Goal: Book appointment/travel/reservation

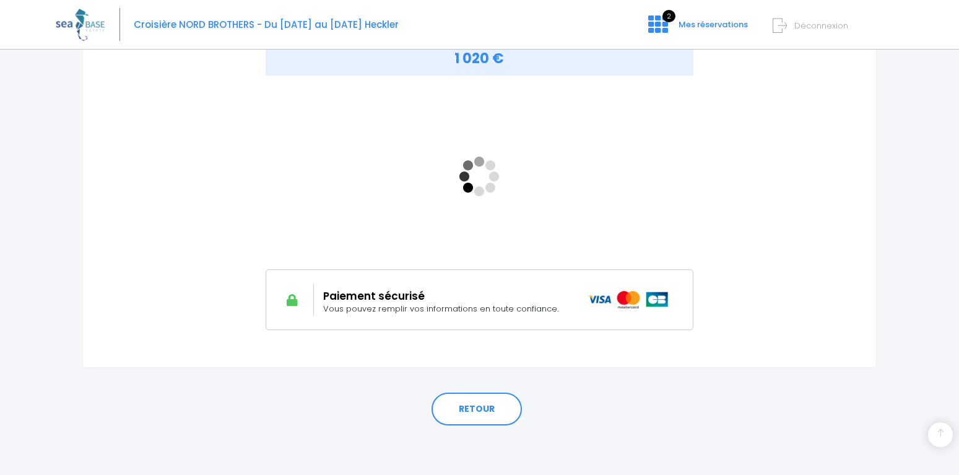
scroll to position [204, 0]
click at [490, 404] on link "RETOUR" at bounding box center [476, 408] width 90 height 33
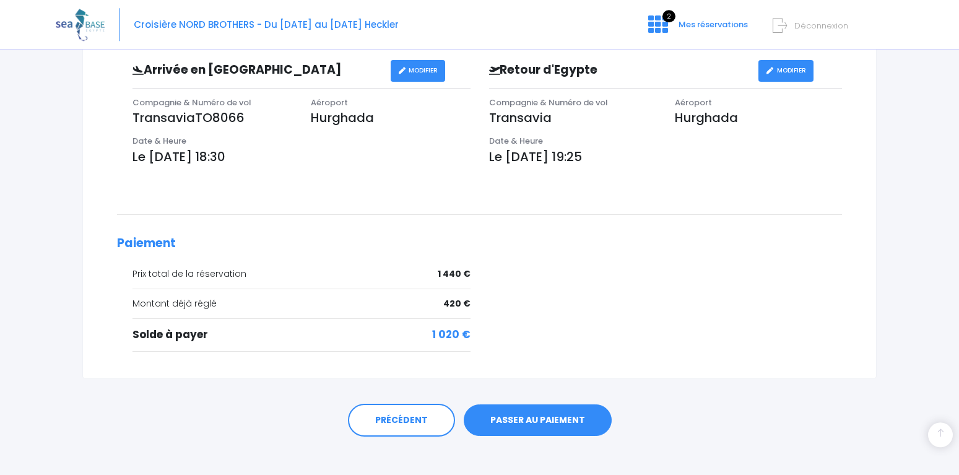
scroll to position [396, 0]
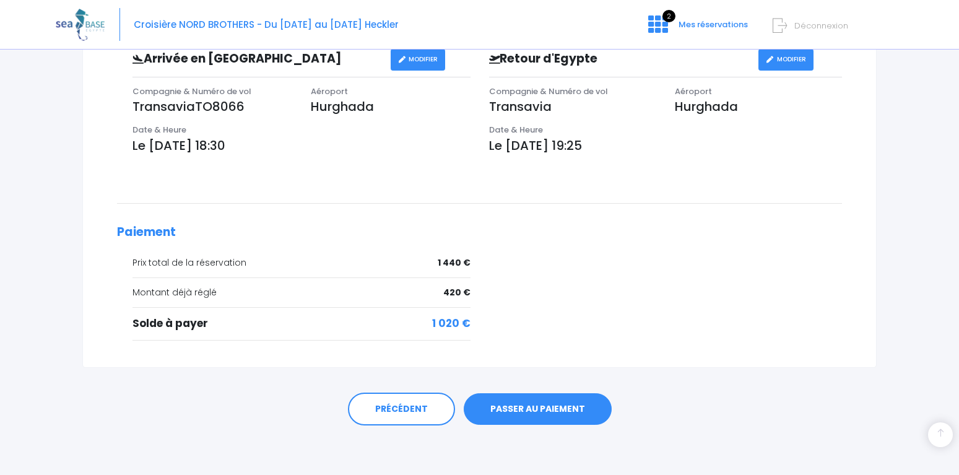
click at [553, 404] on link "PASSER AU PAIEMENT" at bounding box center [538, 409] width 148 height 32
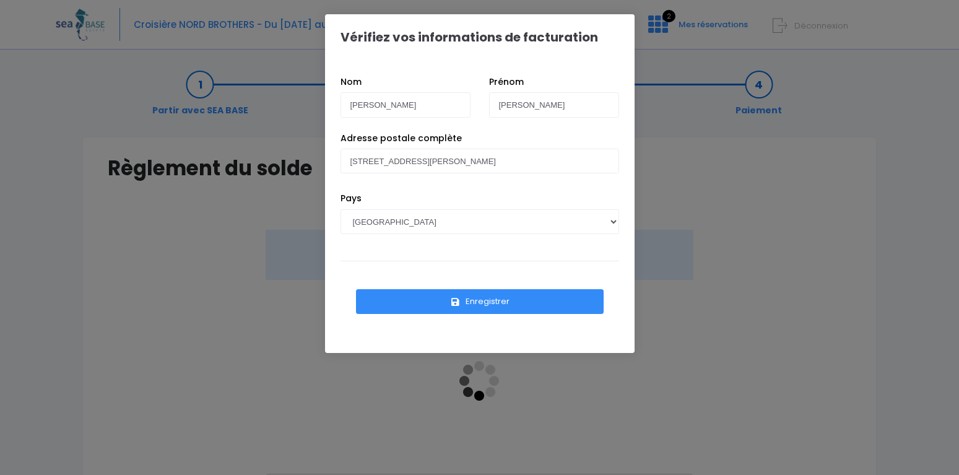
click at [474, 301] on button "Enregistrer" at bounding box center [480, 301] width 248 height 25
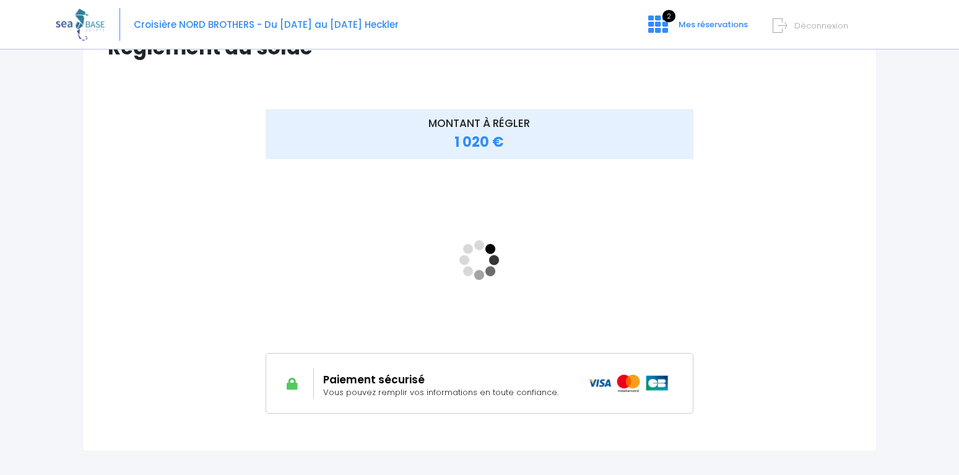
scroll to position [126, 0]
